Goal: Find specific fact: Find specific page/section

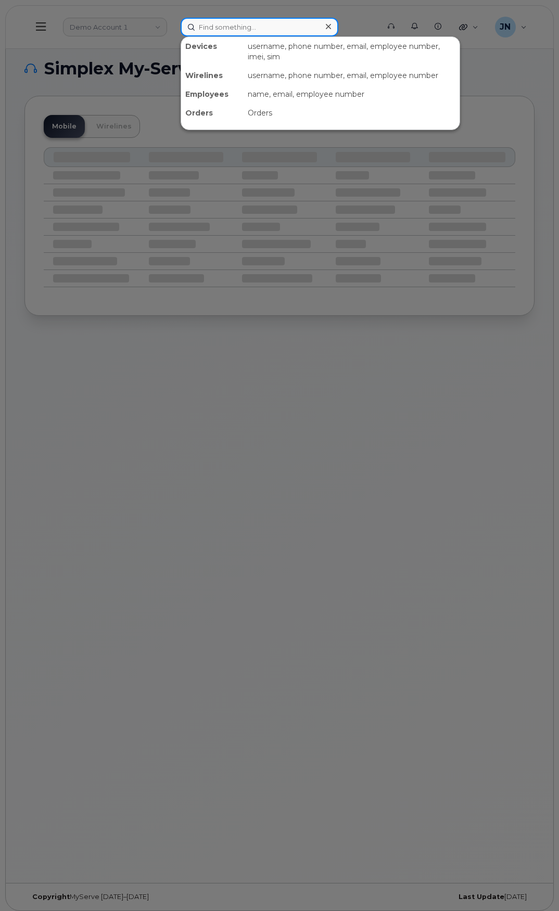
click at [272, 32] on input at bounding box center [260, 27] width 158 height 19
paste input "4159337298"
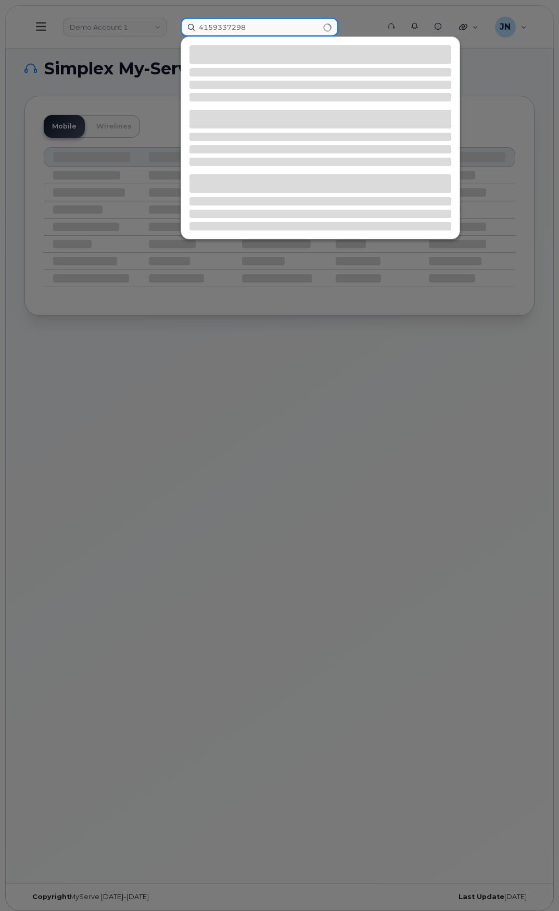
type input "4159337298"
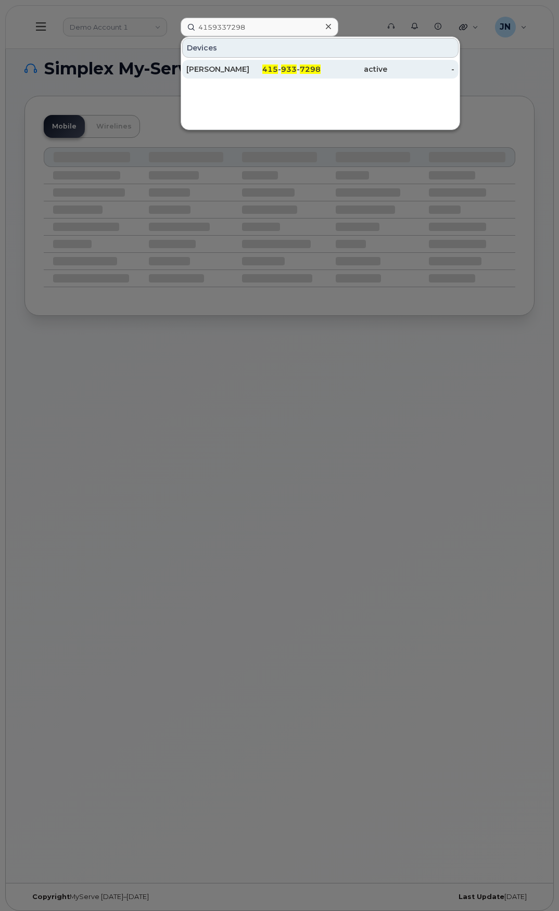
click at [304, 61] on div "415 - 933 - 7298" at bounding box center [286, 69] width 67 height 19
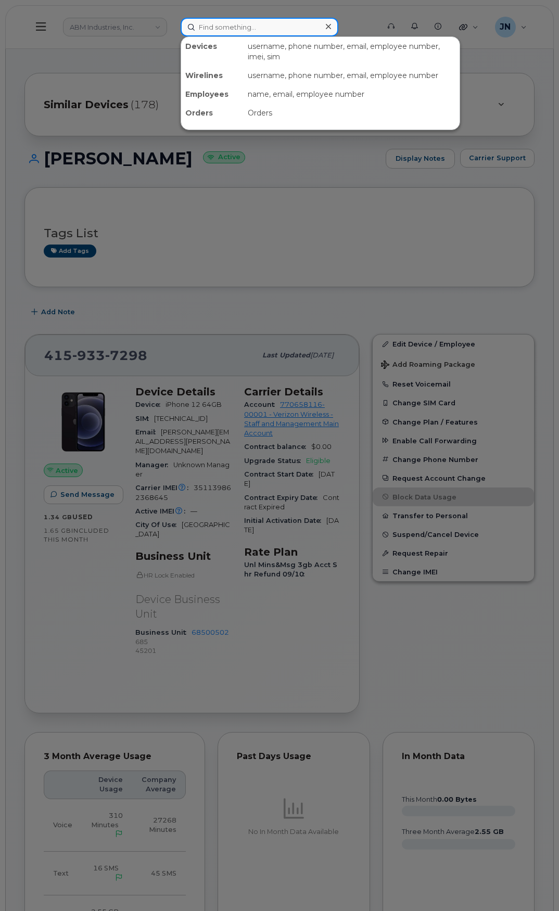
click at [283, 22] on input at bounding box center [260, 27] width 158 height 19
paste input "4156298140"
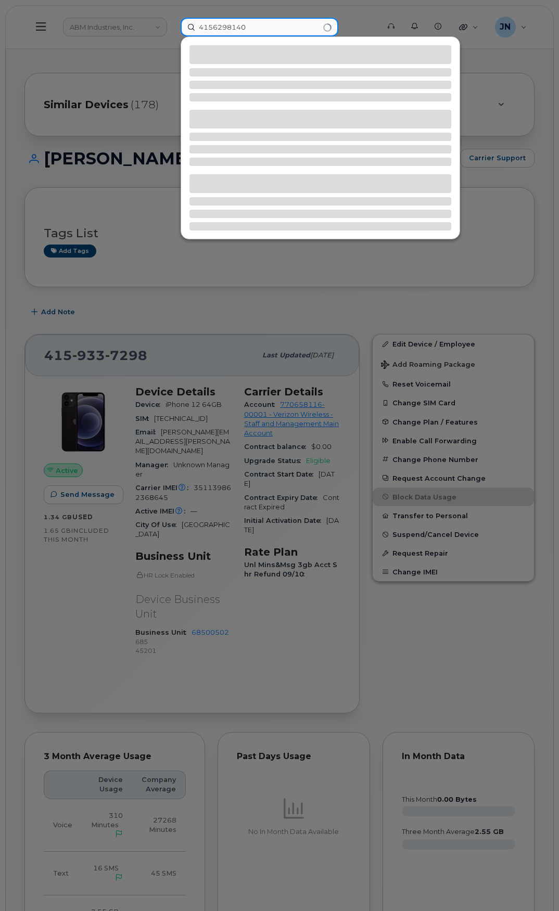
type input "4156298140"
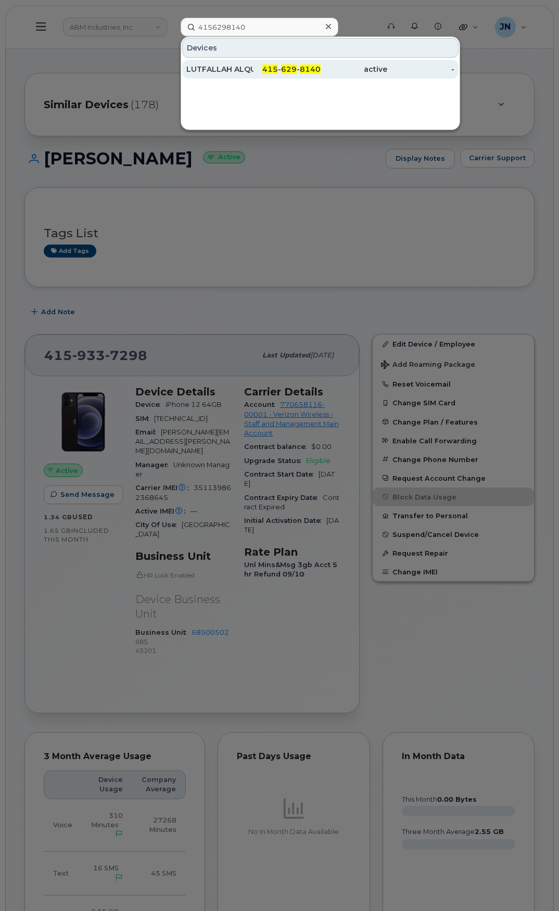
click at [266, 71] on span "415" at bounding box center [270, 69] width 16 height 9
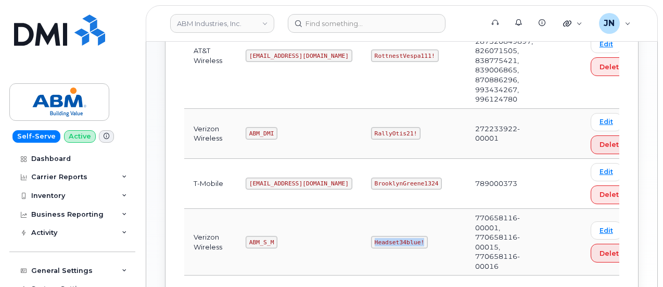
scroll to position [331, 0]
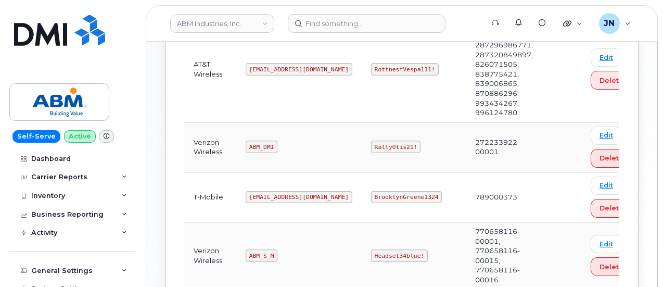
click at [259, 143] on code "ABM_DMI" at bounding box center [262, 147] width 32 height 12
copy code "ABM_DMI"
click at [371, 141] on code "RallyOtis21!" at bounding box center [395, 147] width 49 height 12
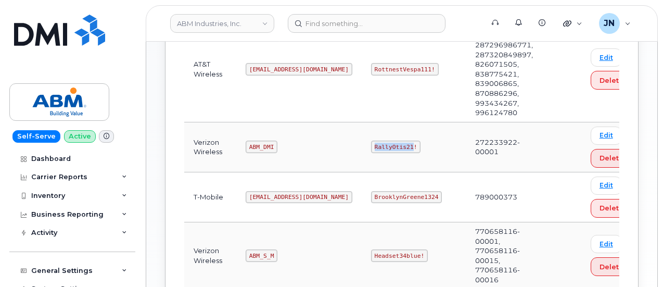
copy code "RallyOtis21"
click at [371, 143] on code "RallyOtis21!" at bounding box center [395, 147] width 49 height 12
click at [261, 249] on code "ABM_S_M" at bounding box center [262, 255] width 32 height 12
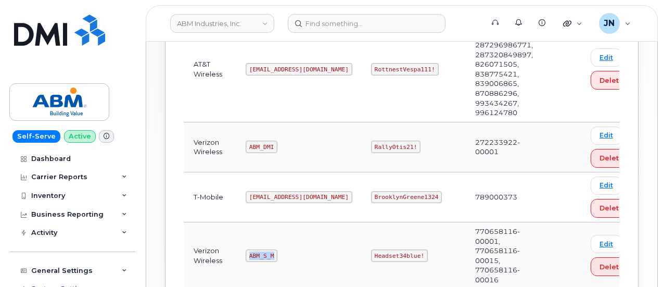
click at [261, 249] on code "ABM_S_M" at bounding box center [262, 255] width 32 height 12
copy code "ABM_S_M"
click at [371, 249] on code "Headset34blue!" at bounding box center [399, 255] width 57 height 12
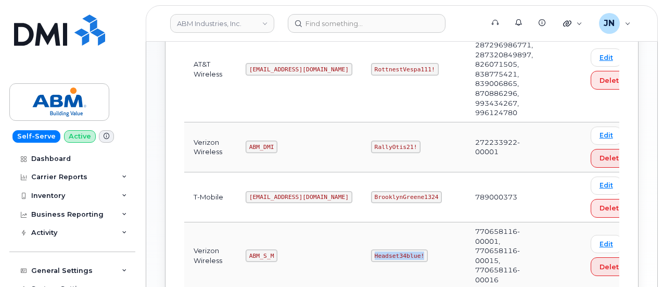
copy code "Headset34blue!"
click at [260, 249] on code "ABM_S_M" at bounding box center [262, 255] width 32 height 12
copy code "ABM_S_M"
click at [371, 249] on code "Headset34blue!" at bounding box center [399, 255] width 57 height 12
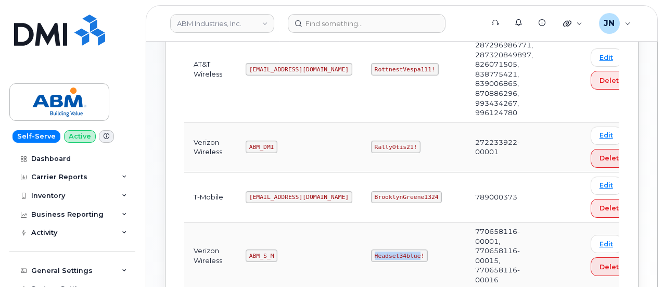
click at [371, 249] on code "Headset34blue!" at bounding box center [399, 255] width 57 height 12
copy code "Headset34blue!"
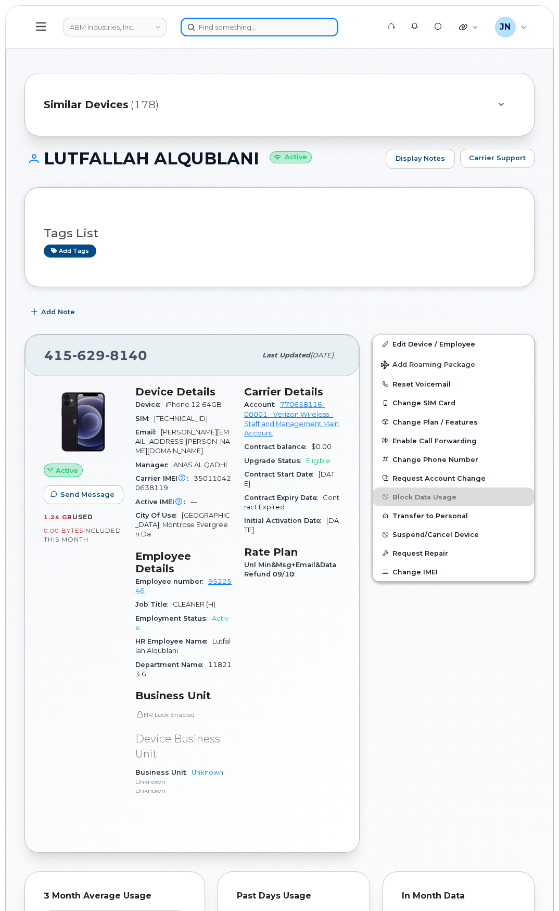
paste input "4153179548"
click at [272, 24] on input at bounding box center [260, 27] width 158 height 19
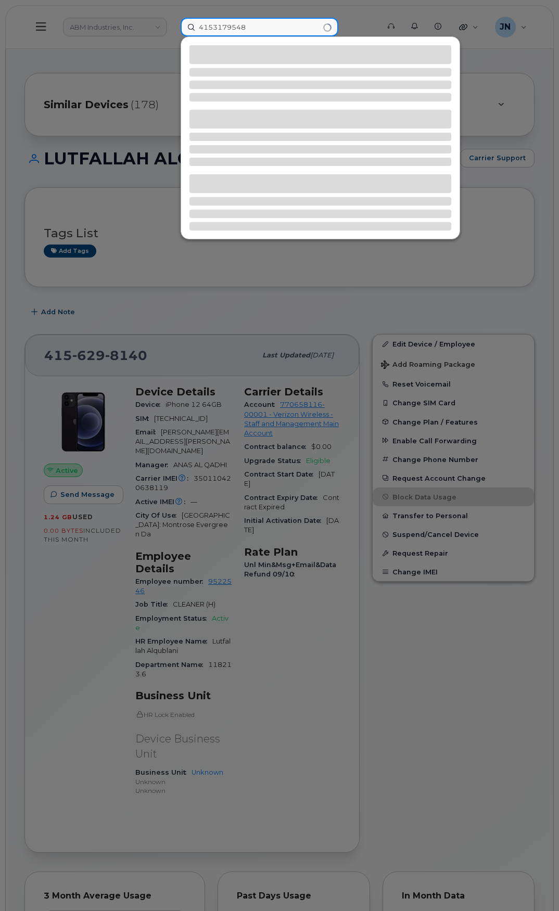
type input "4153179548"
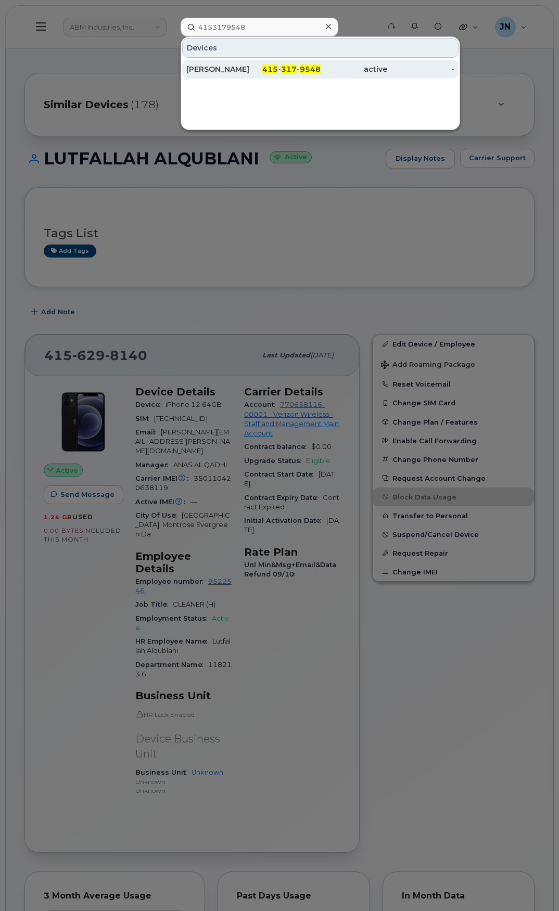
click at [286, 71] on span "317" at bounding box center [289, 69] width 16 height 9
